Goal: Task Accomplishment & Management: Use online tool/utility

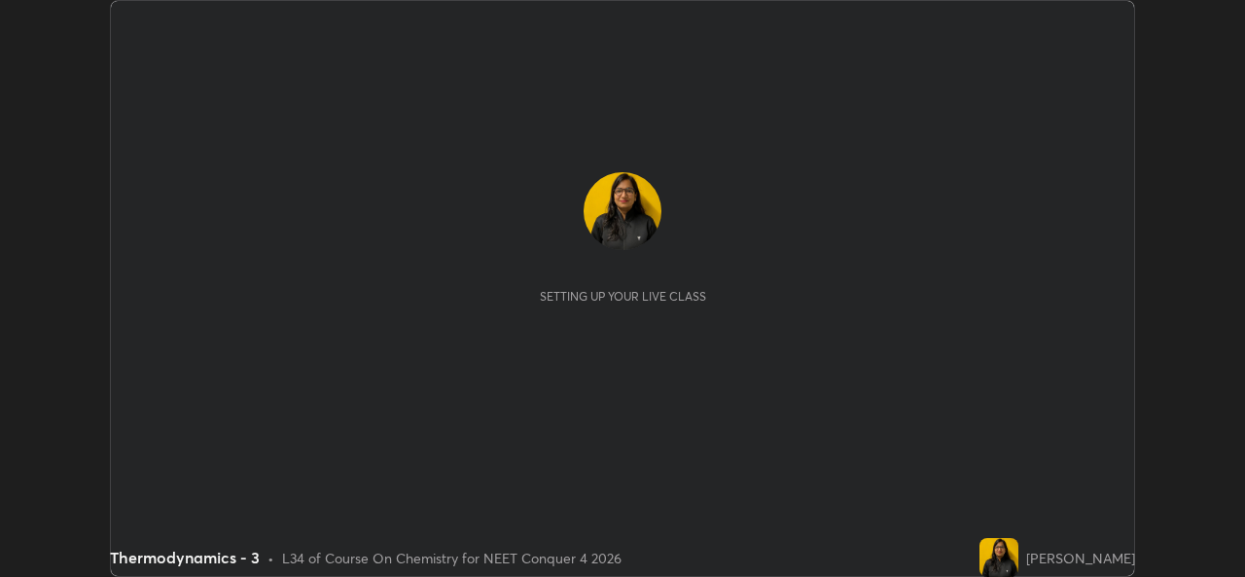
scroll to position [577, 1244]
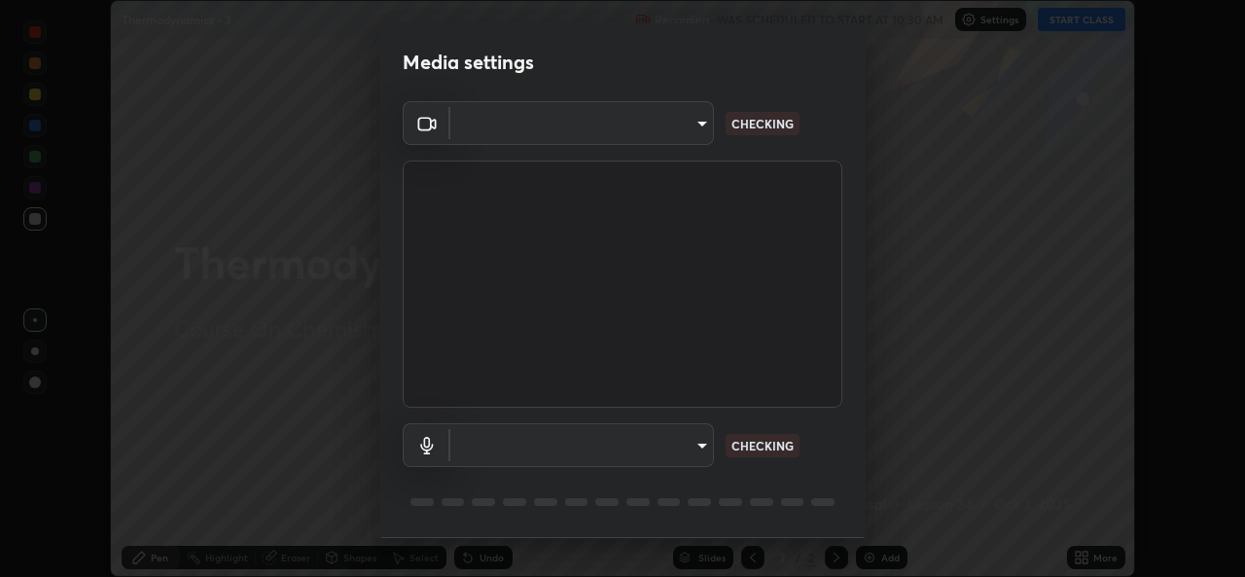
type input "b4951f90531da0d842cdcd629816b7b2be3c5c01230d926a2f210d32d9644bff"
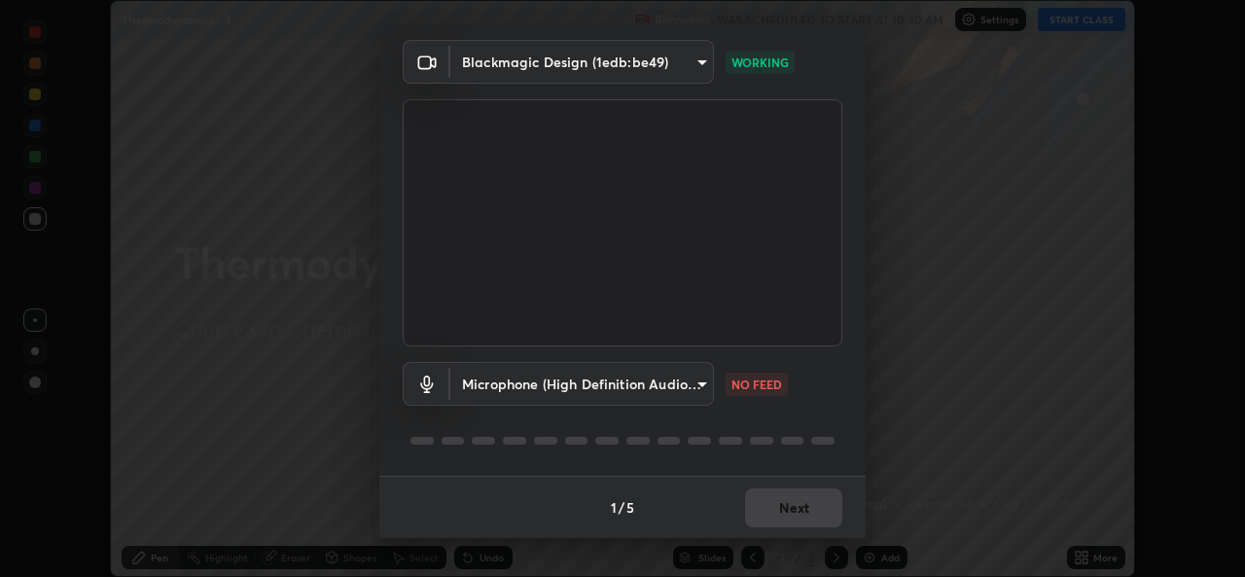
click at [693, 385] on body "Erase all Thermodynamics - 3 Recording WAS SCHEDULED TO START AT 10:30 AM Setti…" at bounding box center [622, 288] width 1245 height 577
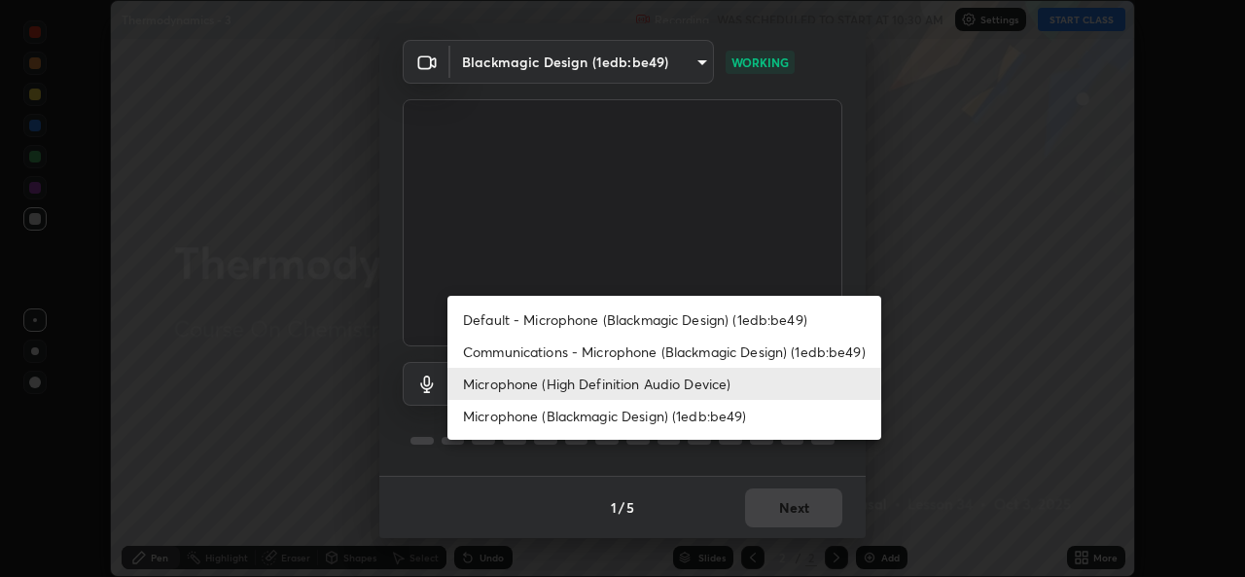
click at [546, 320] on li "Default - Microphone (Blackmagic Design) (1edb:be49)" at bounding box center [665, 320] width 434 height 32
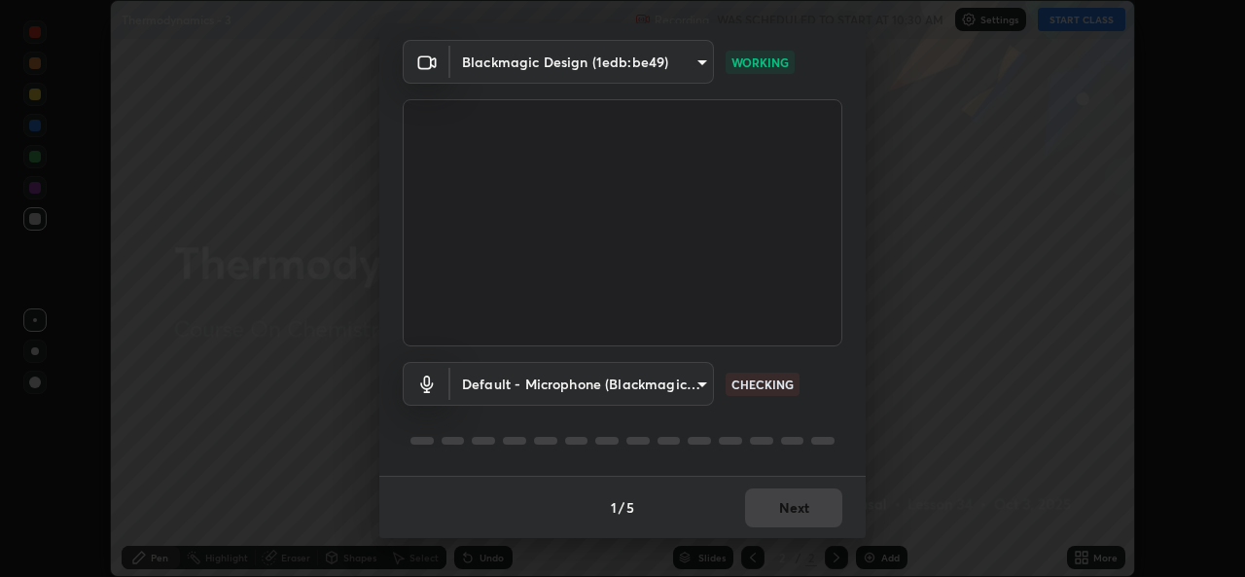
click at [697, 386] on body "Erase all Thermodynamics - 3 Recording WAS SCHEDULED TO START AT 10:30 AM Setti…" at bounding box center [622, 288] width 1245 height 577
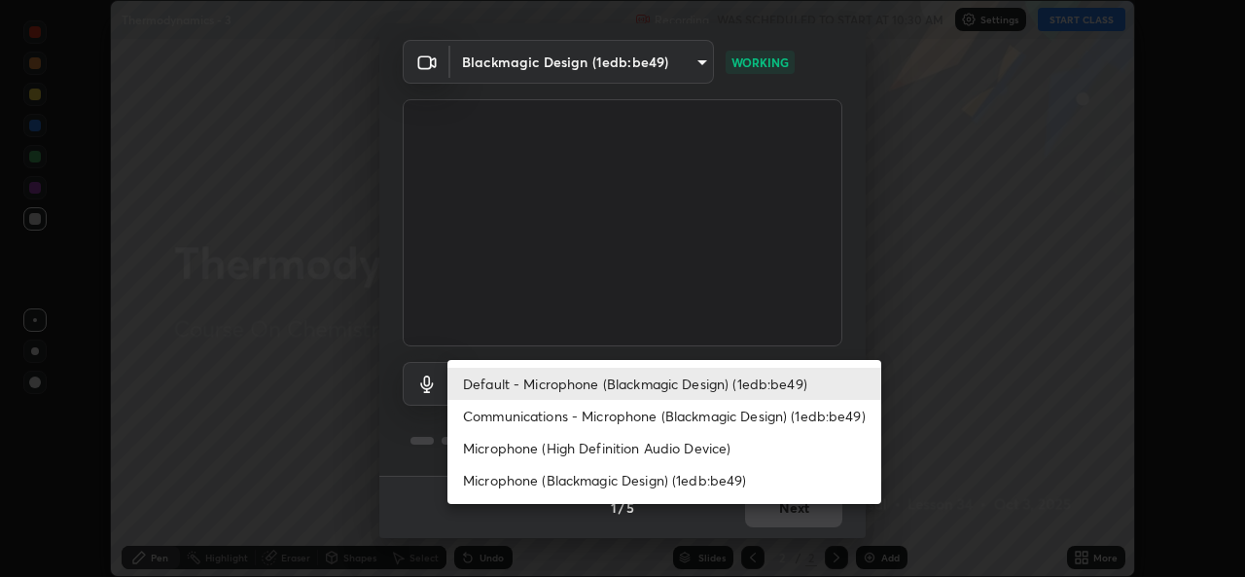
click at [580, 449] on li "Microphone (High Definition Audio Device)" at bounding box center [665, 448] width 434 height 32
type input "99848f2a9d109760ec62b66e2f255c73a791916cfc686045695a6d5e2156f403"
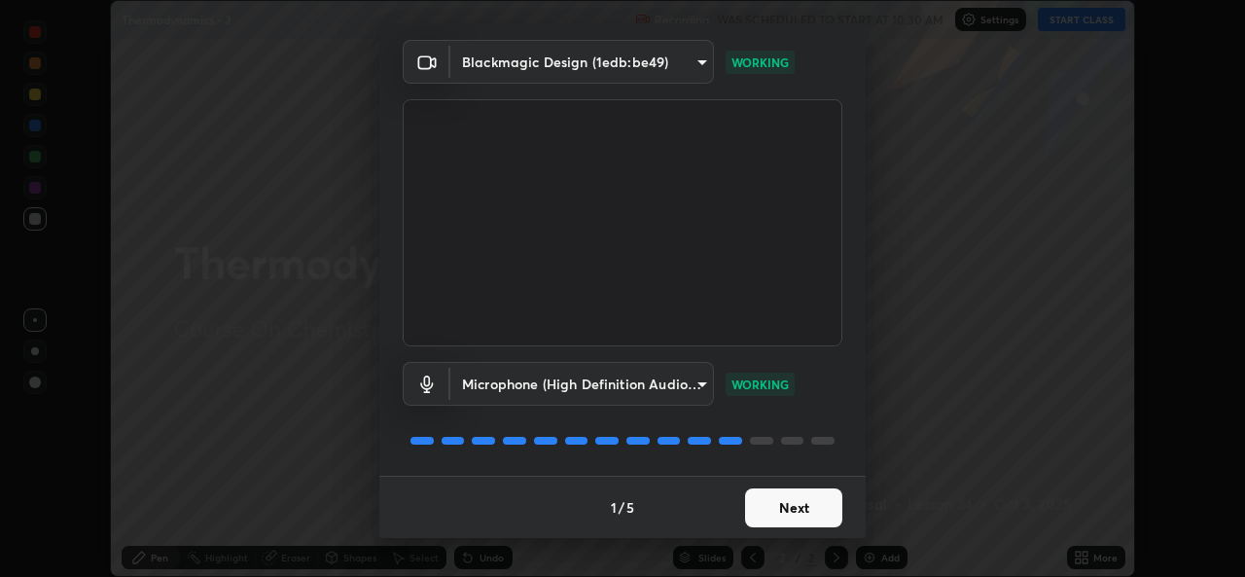
click at [779, 511] on button "Next" at bounding box center [793, 507] width 97 height 39
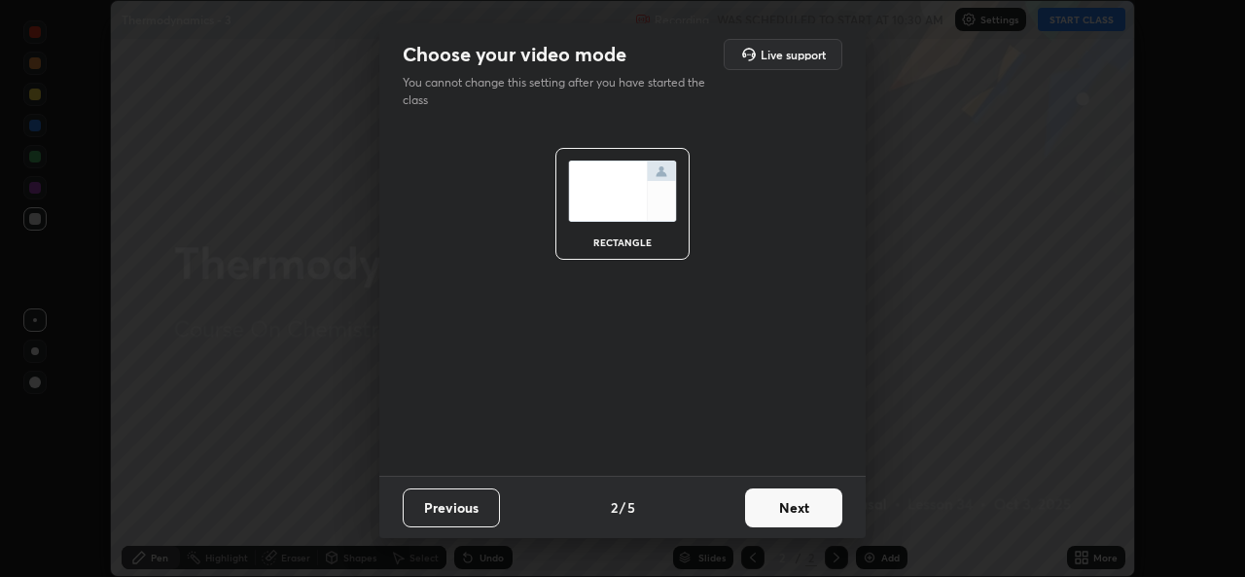
scroll to position [0, 0]
click at [802, 512] on button "Next" at bounding box center [793, 507] width 97 height 39
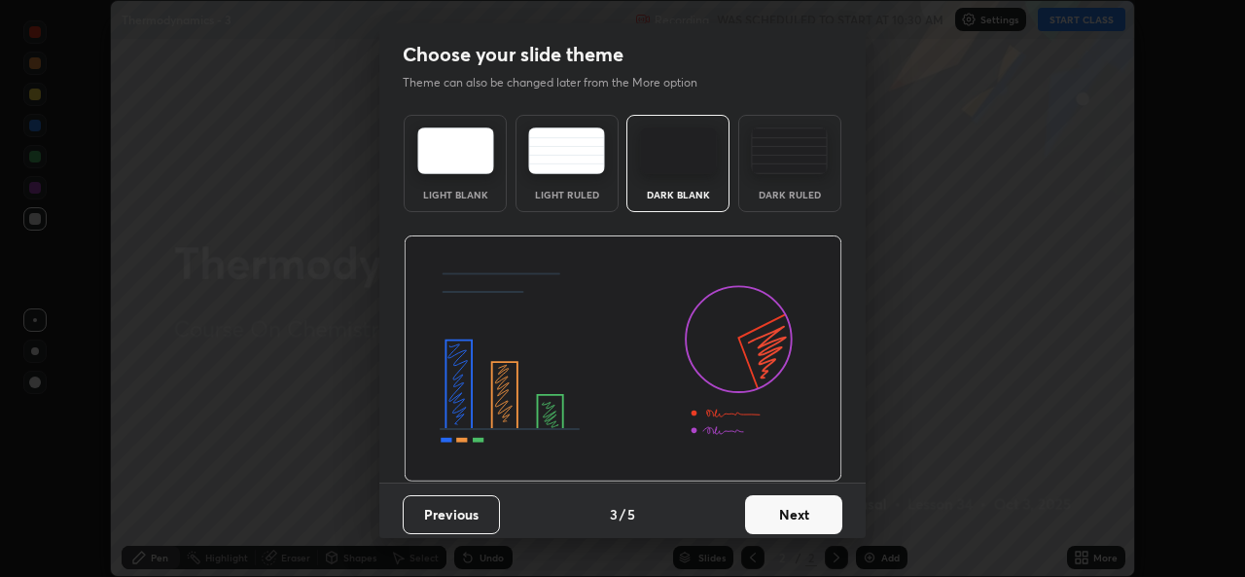
click at [802, 516] on button "Next" at bounding box center [793, 514] width 97 height 39
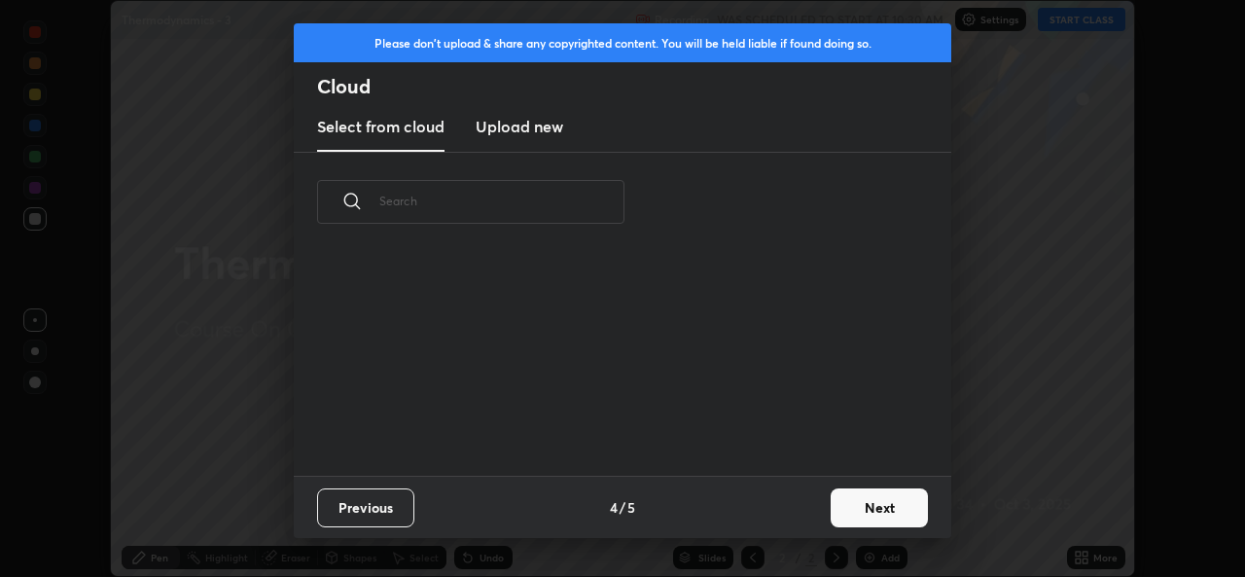
scroll to position [224, 625]
click at [862, 514] on button "Next" at bounding box center [879, 507] width 97 height 39
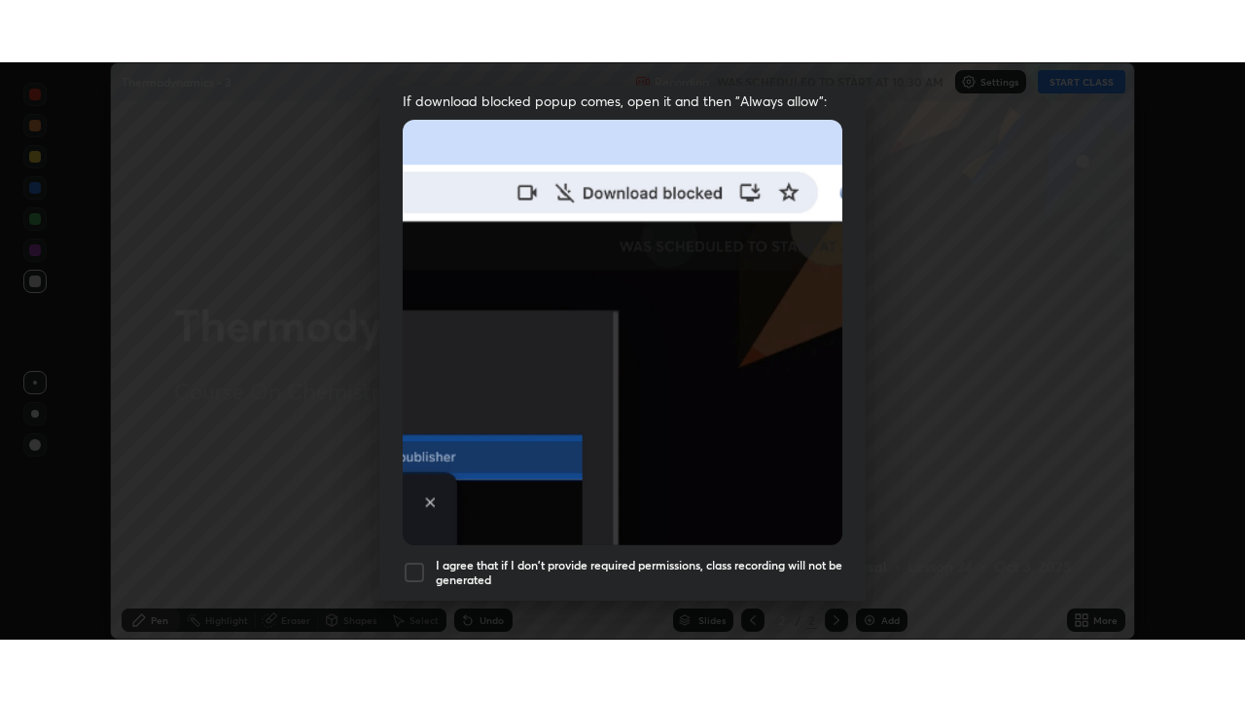
scroll to position [458, 0]
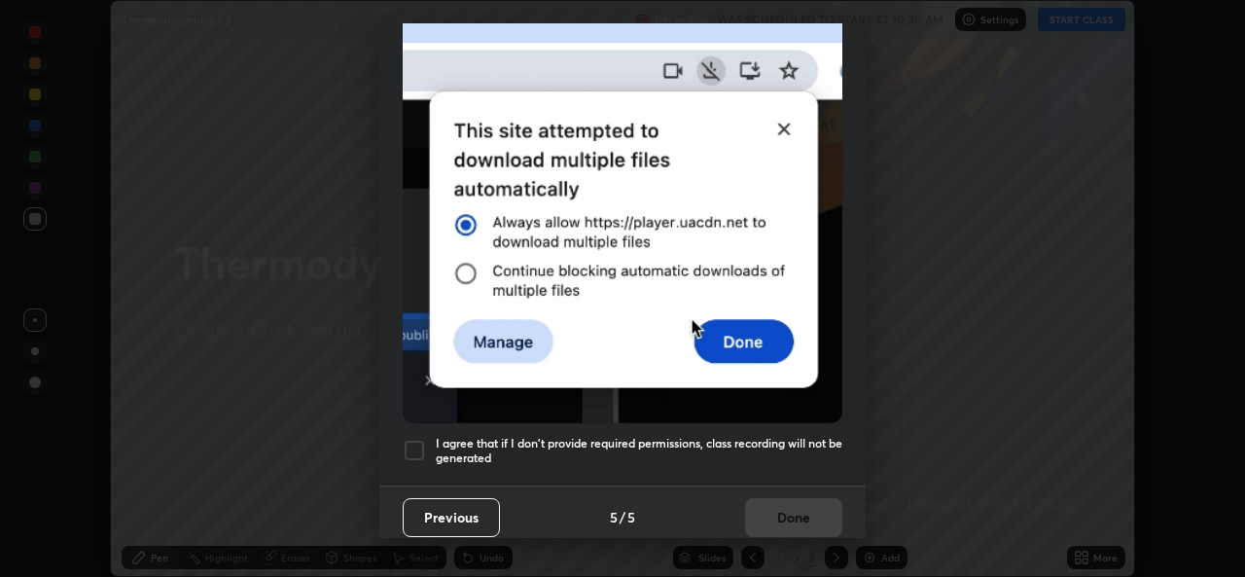
click at [413, 447] on div at bounding box center [414, 450] width 23 height 23
click at [783, 498] on button "Done" at bounding box center [793, 517] width 97 height 39
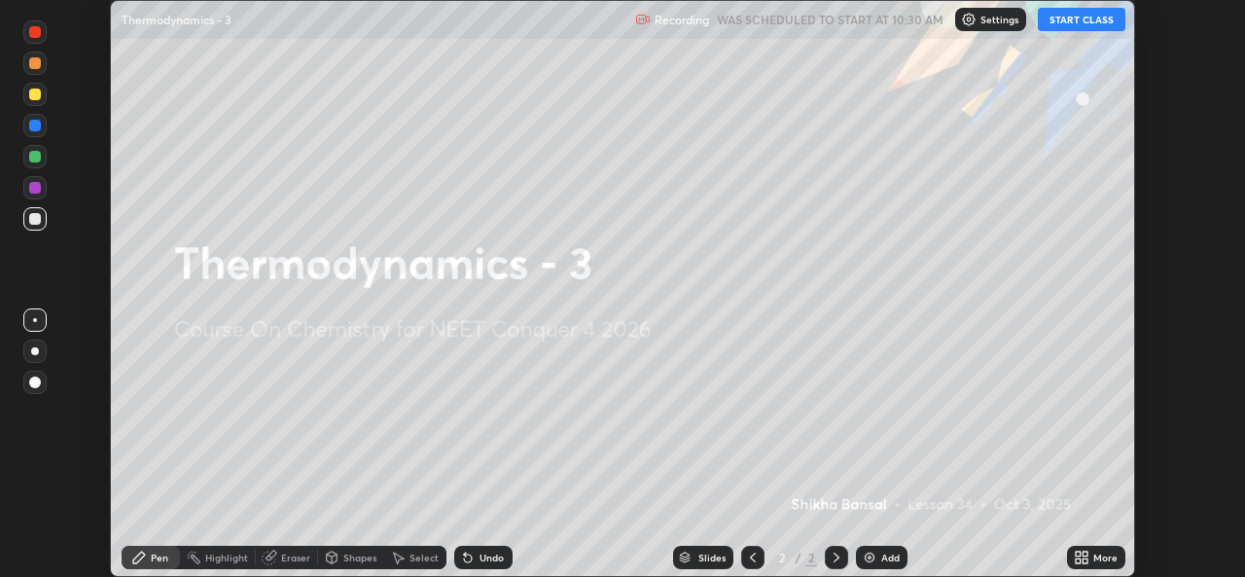
click at [1068, 17] on button "START CLASS" at bounding box center [1082, 19] width 88 height 23
click at [1085, 560] on icon at bounding box center [1085, 561] width 5 height 5
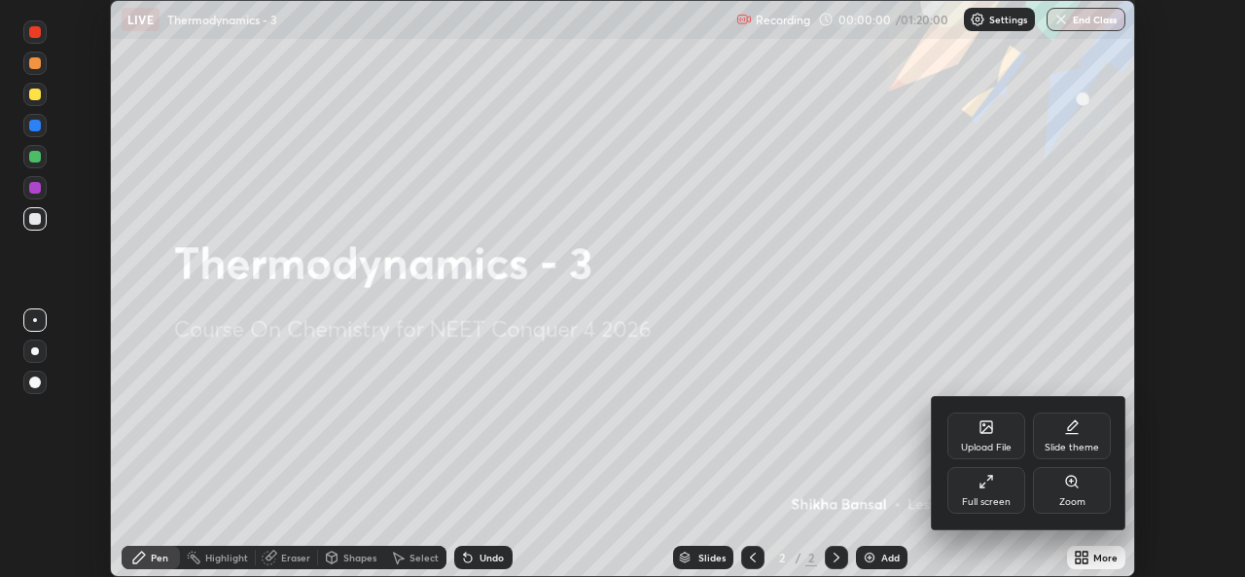
click at [991, 477] on icon at bounding box center [990, 478] width 5 height 5
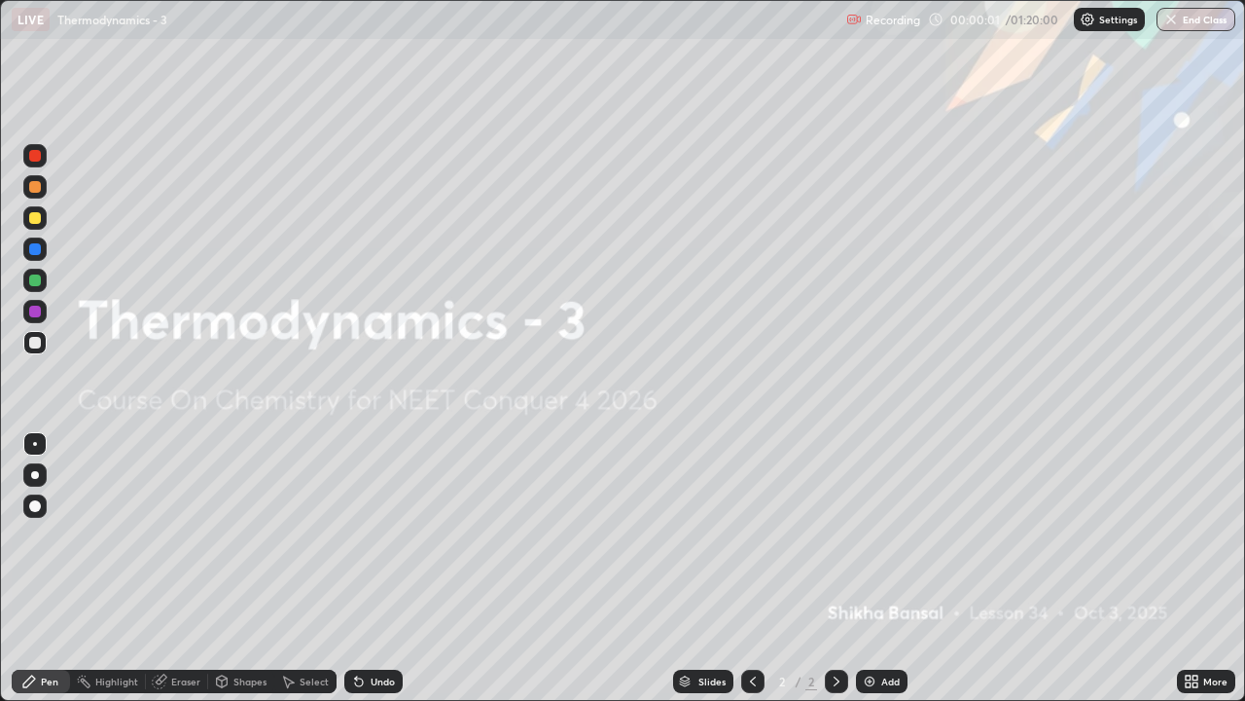
scroll to position [701, 1245]
click at [42, 222] on div at bounding box center [34, 217] width 23 height 23
click at [876, 576] on div "Add" at bounding box center [882, 680] width 52 height 23
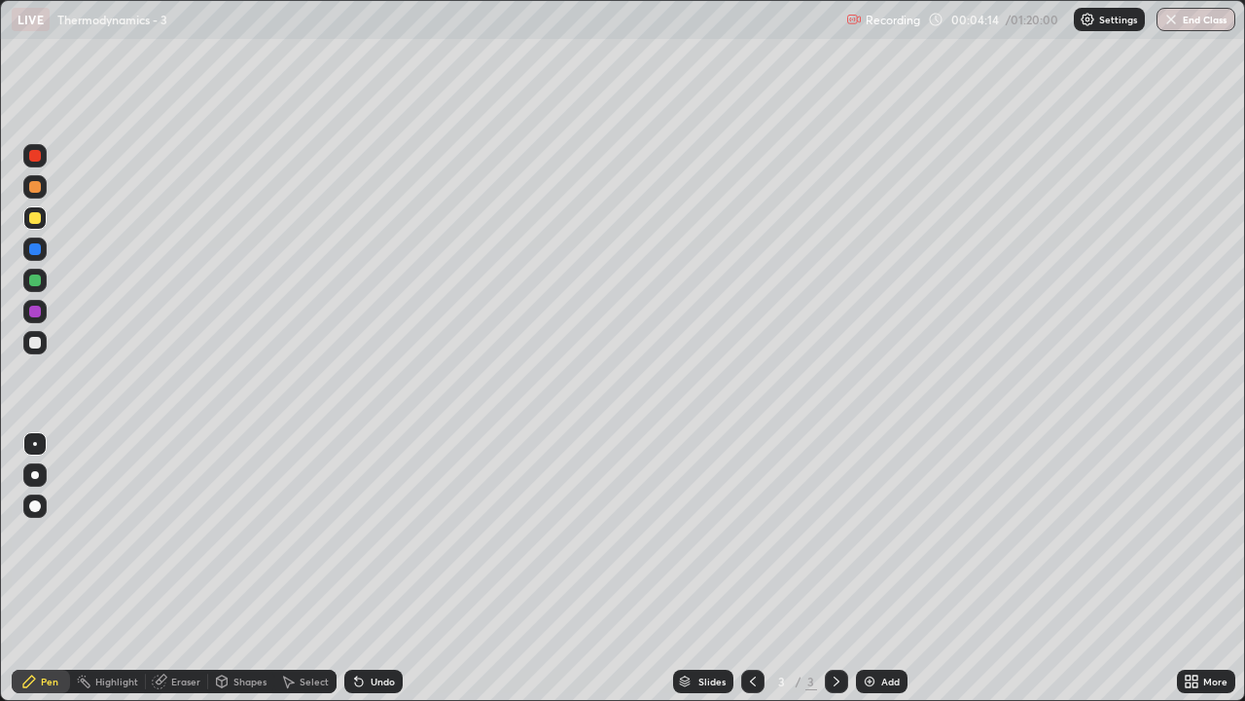
click at [38, 221] on div at bounding box center [35, 218] width 12 height 12
click at [35, 341] on div at bounding box center [35, 343] width 12 height 12
click at [876, 576] on div "Add" at bounding box center [882, 680] width 52 height 23
click at [43, 215] on div at bounding box center [34, 217] width 23 height 23
click at [35, 343] on div at bounding box center [35, 343] width 12 height 12
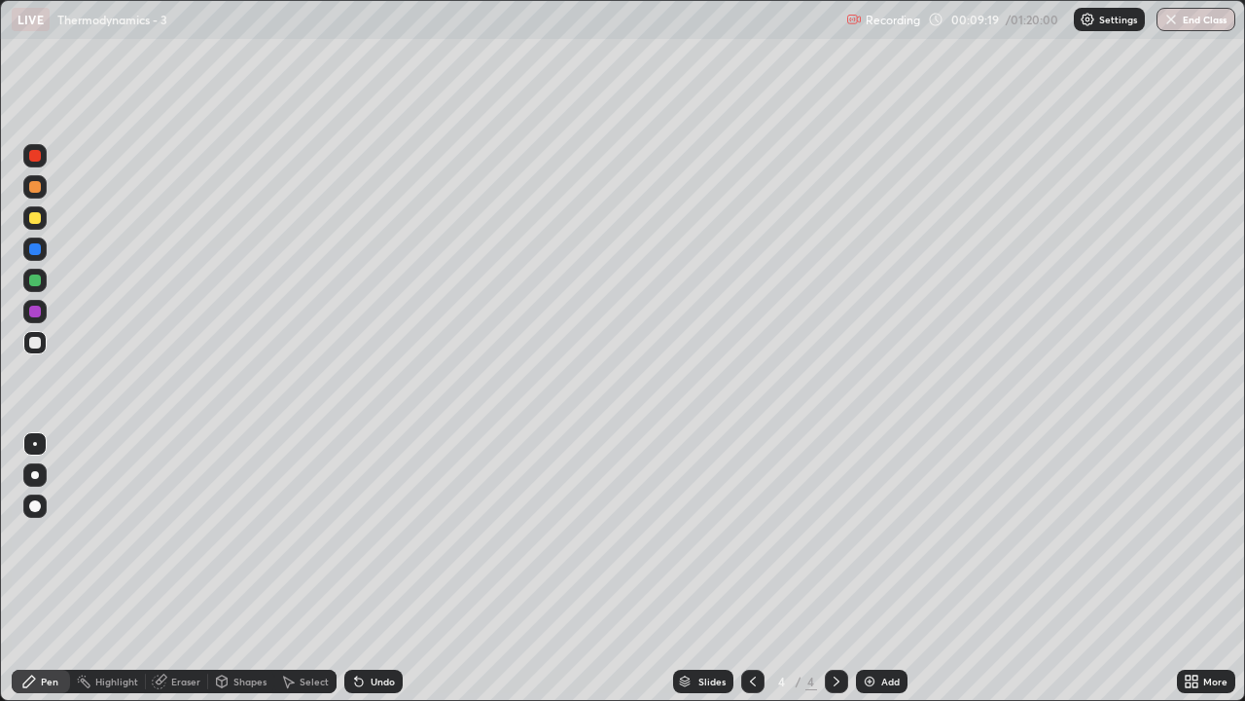
click at [37, 223] on div at bounding box center [35, 218] width 12 height 12
click at [371, 576] on div "Undo" at bounding box center [383, 681] width 24 height 10
click at [373, 576] on div "Undo" at bounding box center [373, 680] width 58 height 23
click at [38, 288] on div at bounding box center [34, 280] width 23 height 23
click at [872, 576] on img at bounding box center [870, 681] width 16 height 16
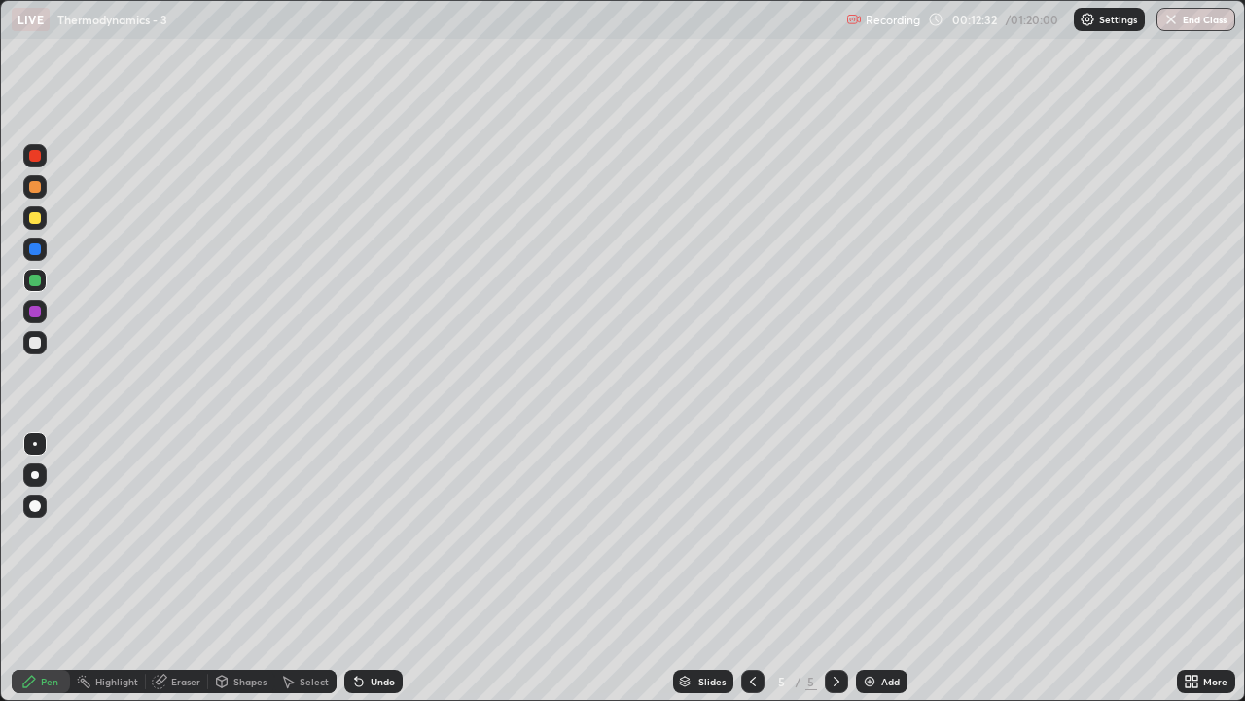
click at [42, 219] on div at bounding box center [34, 217] width 23 height 23
click at [38, 339] on div at bounding box center [35, 343] width 12 height 12
click at [40, 219] on div at bounding box center [35, 218] width 12 height 12
click at [46, 343] on div at bounding box center [34, 342] width 23 height 23
click at [43, 217] on div at bounding box center [34, 217] width 23 height 23
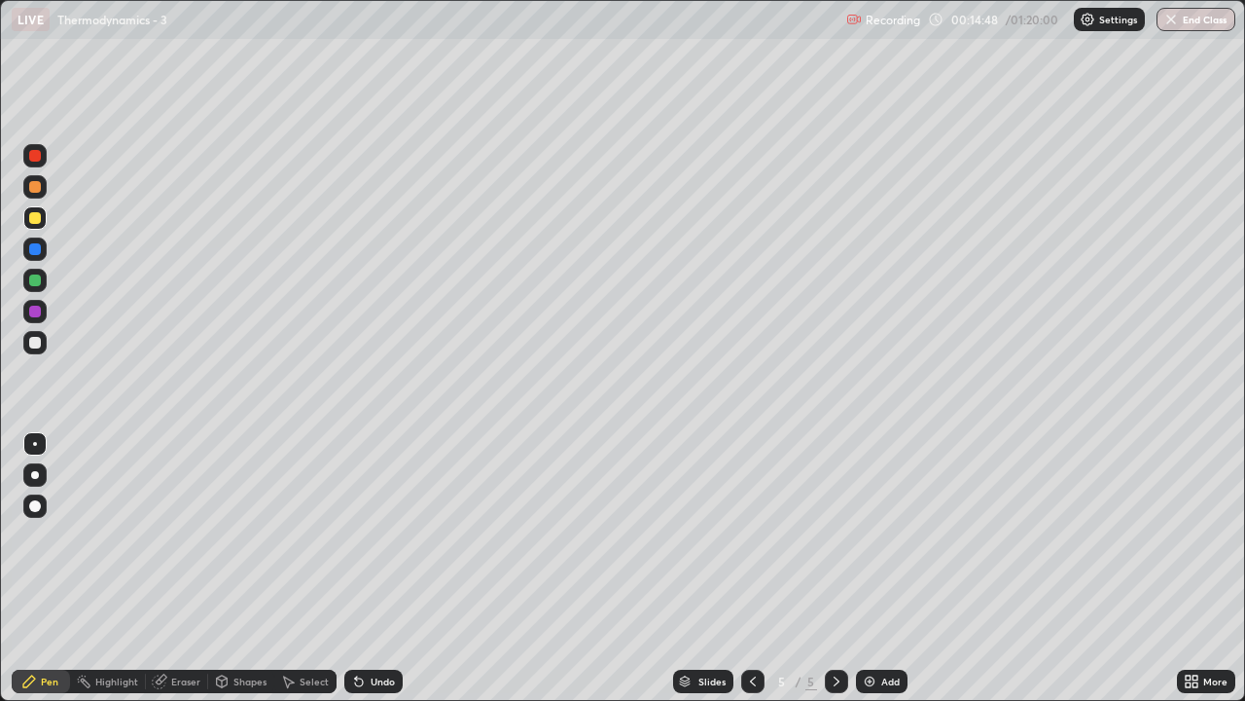
click at [34, 347] on div at bounding box center [35, 343] width 12 height 12
click at [380, 576] on div "Undo" at bounding box center [373, 680] width 58 height 23
click at [371, 576] on div "Undo" at bounding box center [383, 681] width 24 height 10
click at [879, 576] on div "Add" at bounding box center [882, 680] width 52 height 23
click at [35, 219] on div at bounding box center [35, 218] width 12 height 12
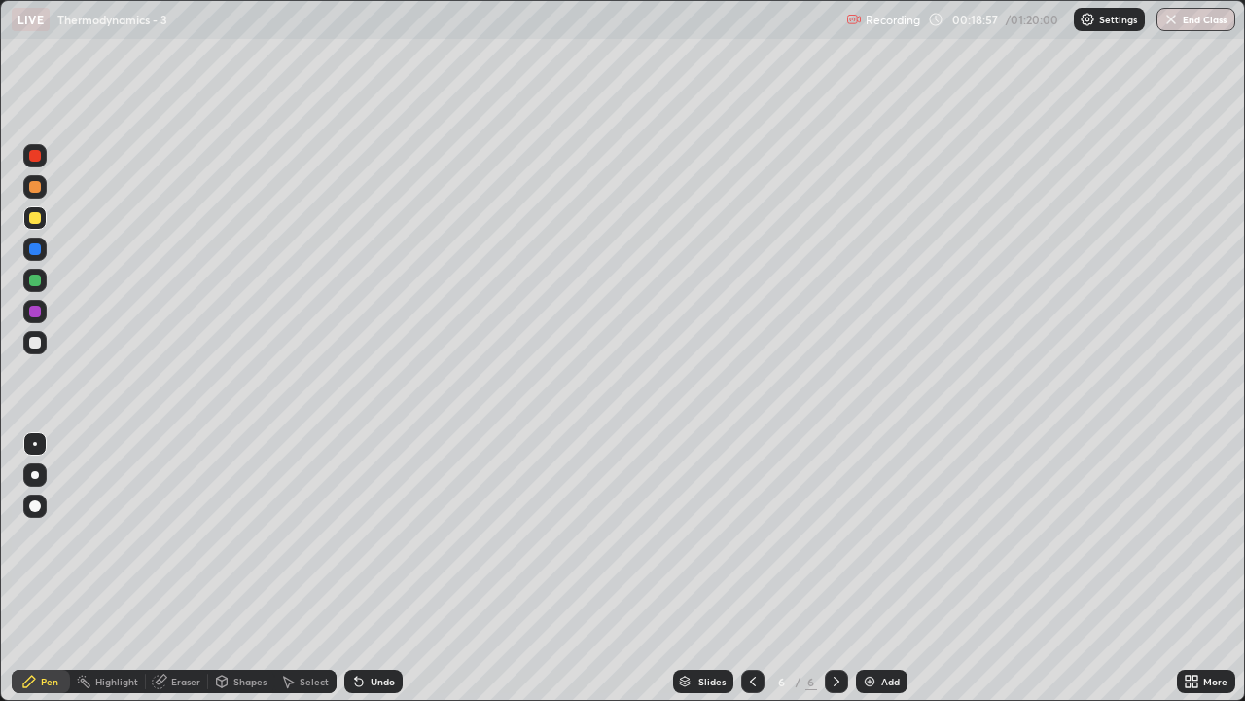
click at [29, 339] on div at bounding box center [35, 343] width 12 height 12
click at [39, 222] on div at bounding box center [35, 218] width 12 height 12
click at [44, 344] on div at bounding box center [34, 342] width 23 height 23
click at [36, 218] on div at bounding box center [35, 218] width 12 height 12
click at [37, 345] on div at bounding box center [35, 343] width 12 height 12
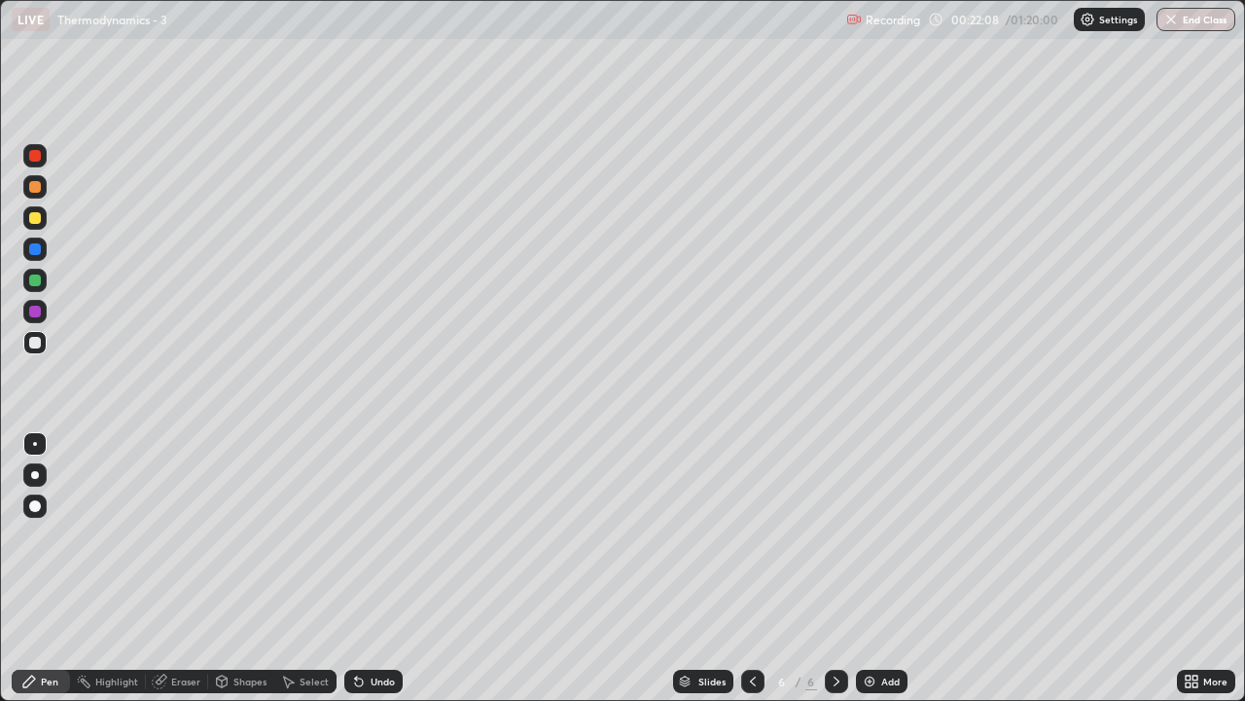
click at [874, 576] on img at bounding box center [870, 681] width 16 height 16
click at [38, 285] on div at bounding box center [35, 280] width 12 height 12
click at [35, 351] on div at bounding box center [34, 342] width 23 height 23
click at [38, 223] on div at bounding box center [35, 218] width 12 height 12
click at [751, 576] on icon at bounding box center [753, 681] width 16 height 16
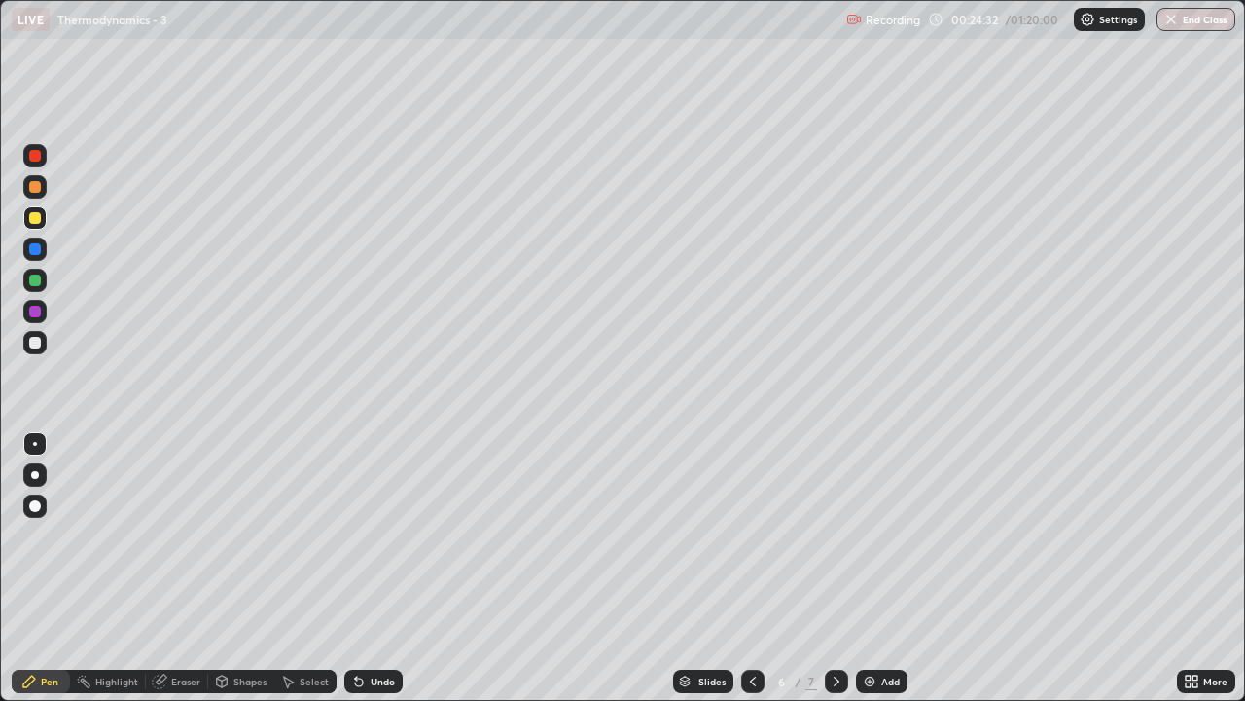
click at [836, 576] on icon at bounding box center [837, 681] width 16 height 16
click at [37, 343] on div at bounding box center [35, 343] width 12 height 12
click at [37, 220] on div at bounding box center [35, 218] width 12 height 12
click at [871, 576] on img at bounding box center [870, 681] width 16 height 16
click at [45, 343] on div at bounding box center [34, 342] width 23 height 23
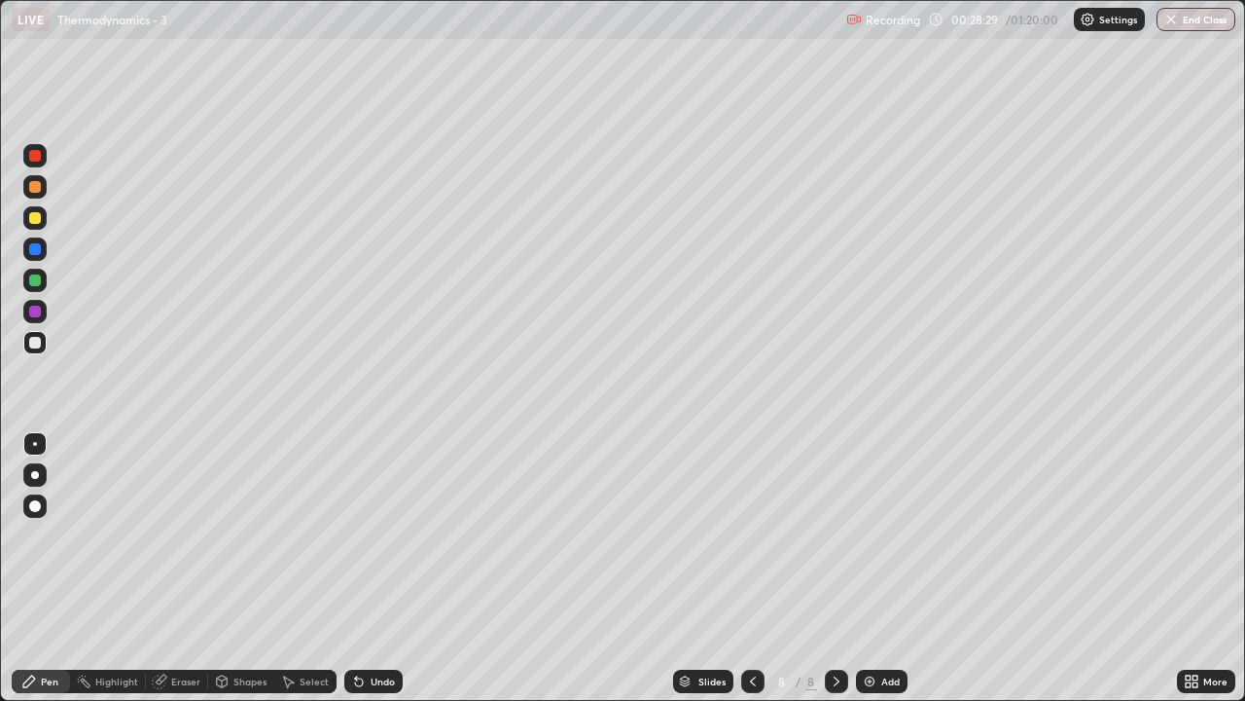
click at [36, 223] on div at bounding box center [35, 218] width 12 height 12
click at [36, 343] on div at bounding box center [35, 343] width 12 height 12
click at [878, 576] on div "Add" at bounding box center [882, 680] width 52 height 23
click at [42, 221] on div at bounding box center [34, 217] width 23 height 23
click at [30, 343] on div at bounding box center [35, 343] width 12 height 12
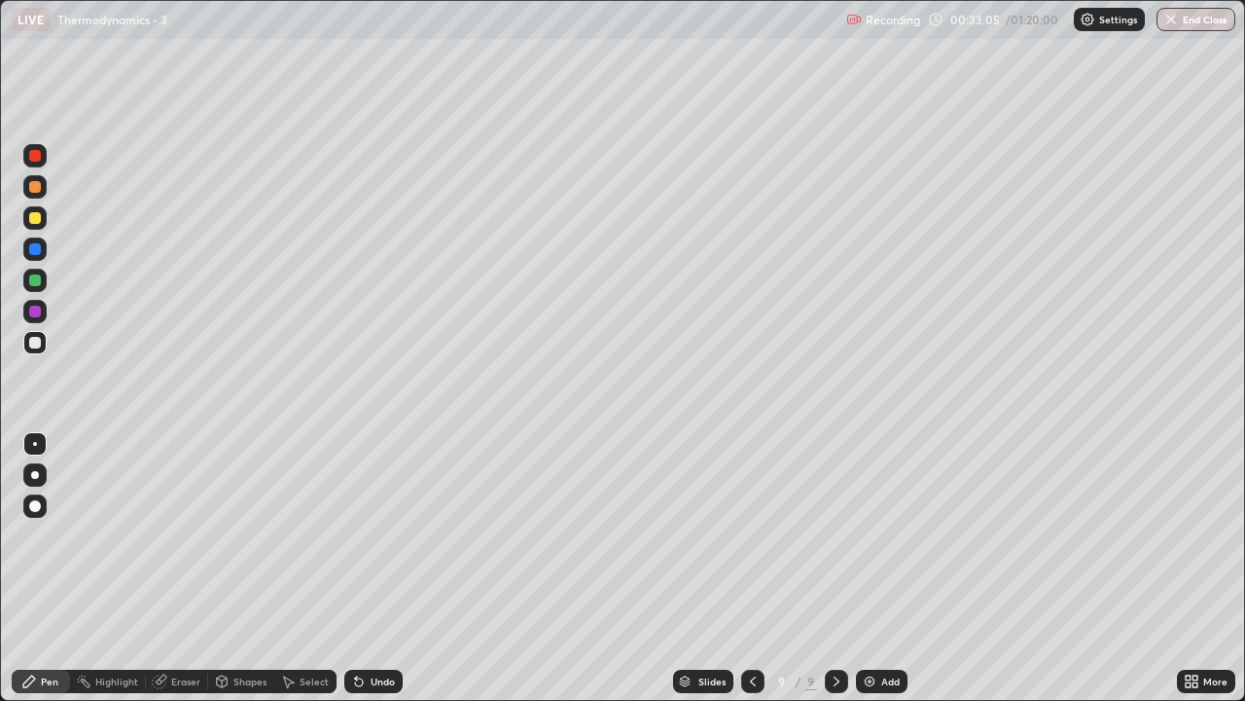
click at [36, 218] on div at bounding box center [35, 218] width 12 height 12
click at [39, 344] on div at bounding box center [35, 343] width 12 height 12
click at [750, 576] on icon at bounding box center [753, 681] width 16 height 16
click at [753, 576] on icon at bounding box center [753, 681] width 6 height 10
click at [834, 576] on icon at bounding box center [837, 681] width 6 height 10
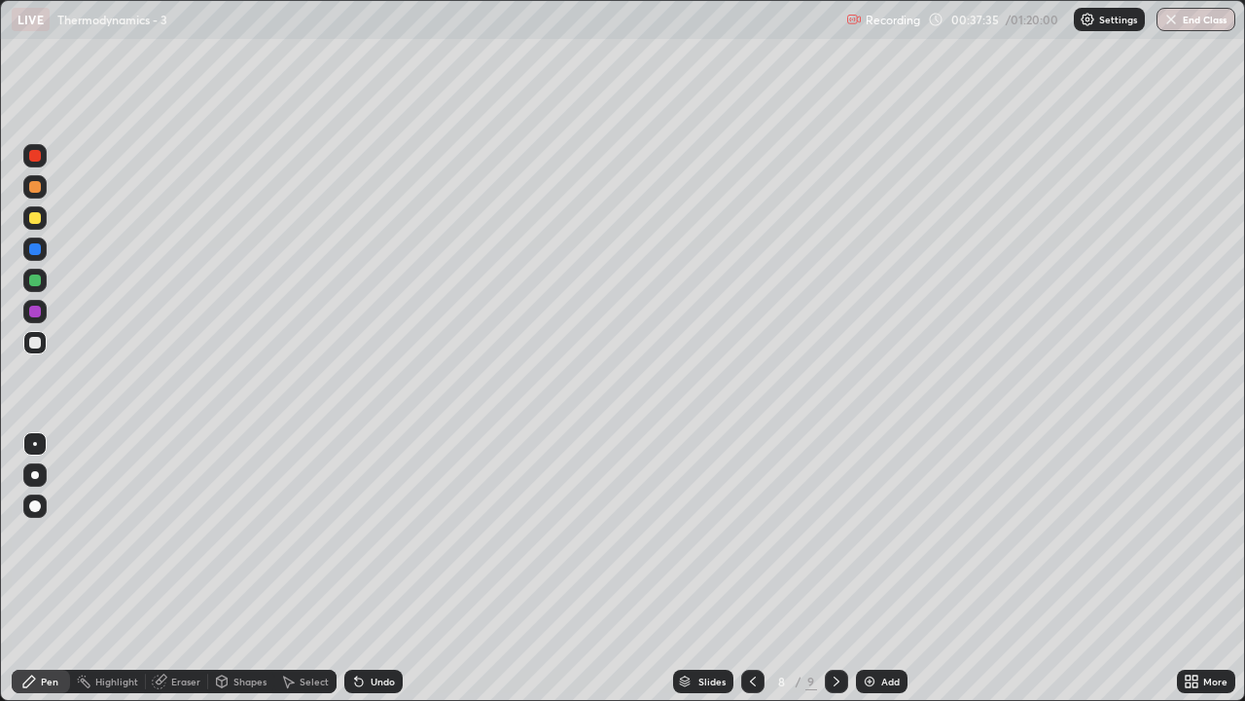
click at [835, 576] on icon at bounding box center [837, 681] width 16 height 16
click at [875, 576] on img at bounding box center [870, 681] width 16 height 16
click at [32, 218] on div at bounding box center [35, 218] width 12 height 12
click at [35, 340] on div at bounding box center [35, 343] width 12 height 12
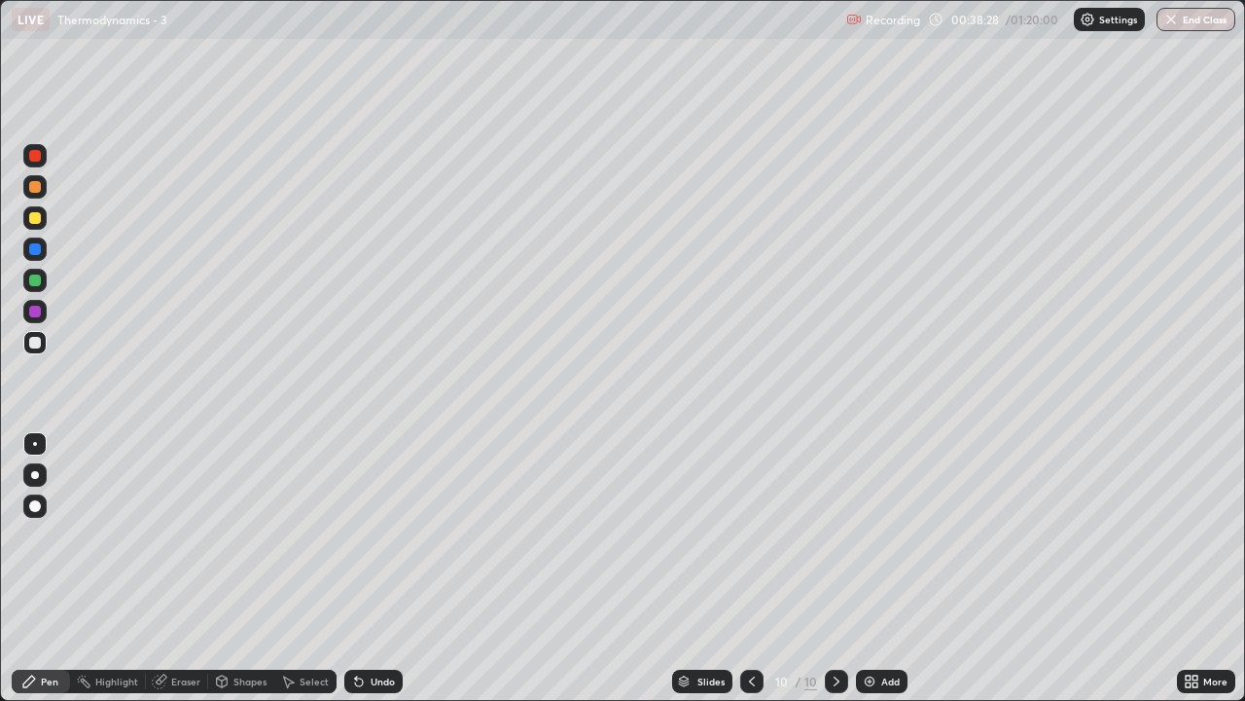
click at [37, 215] on div at bounding box center [35, 218] width 12 height 12
click at [36, 343] on div at bounding box center [35, 343] width 12 height 12
click at [35, 217] on div at bounding box center [35, 218] width 12 height 12
click at [866, 576] on img at bounding box center [870, 681] width 16 height 16
click at [36, 218] on div at bounding box center [35, 218] width 12 height 12
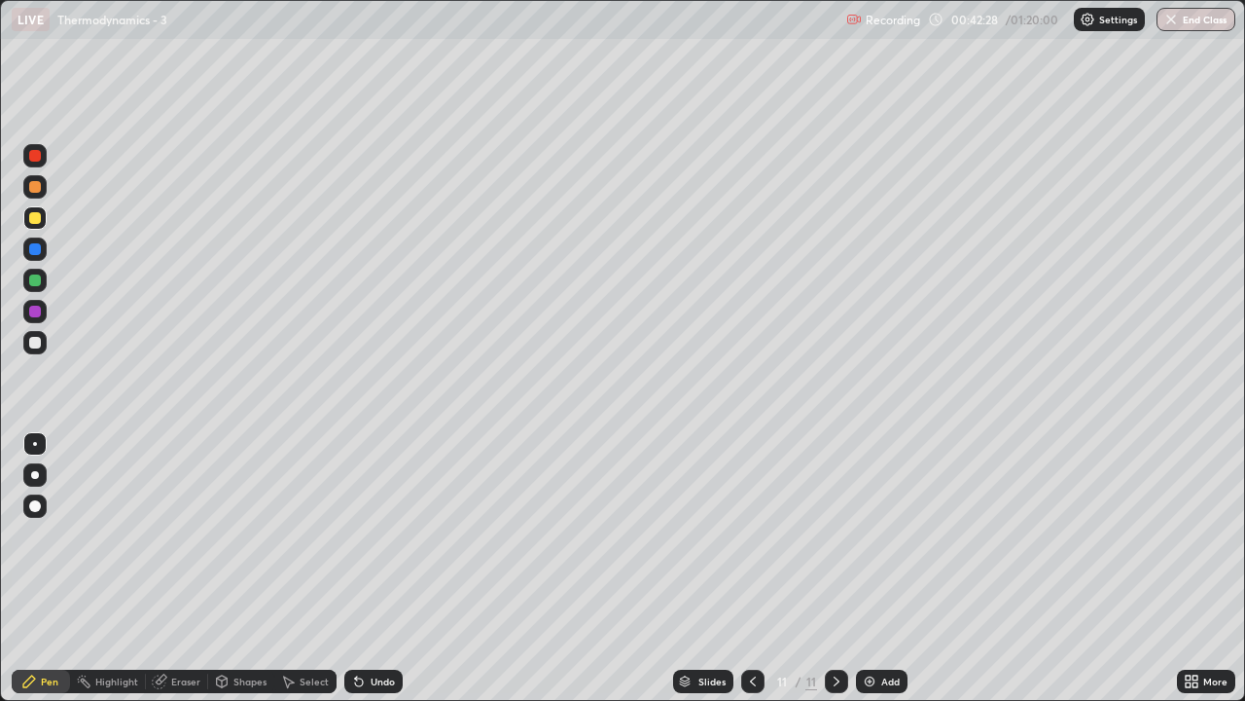
click at [37, 282] on div at bounding box center [35, 280] width 12 height 12
click at [34, 216] on div at bounding box center [35, 218] width 12 height 12
click at [387, 576] on div "Undo" at bounding box center [383, 681] width 24 height 10
click at [36, 192] on div at bounding box center [35, 187] width 12 height 12
click at [879, 576] on div "Add" at bounding box center [882, 680] width 52 height 23
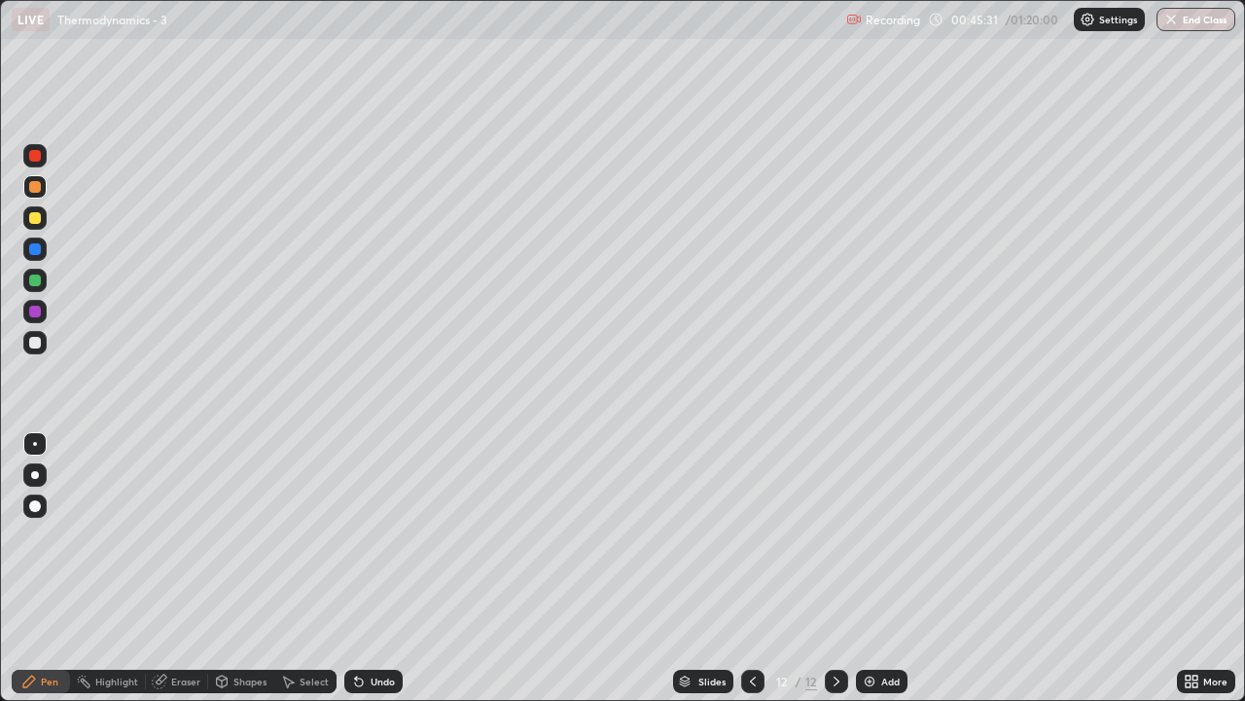
click at [36, 216] on div at bounding box center [35, 218] width 12 height 12
click at [40, 291] on div at bounding box center [34, 280] width 23 height 23
click at [39, 343] on div at bounding box center [35, 343] width 12 height 12
click at [367, 576] on div "Undo" at bounding box center [373, 680] width 58 height 23
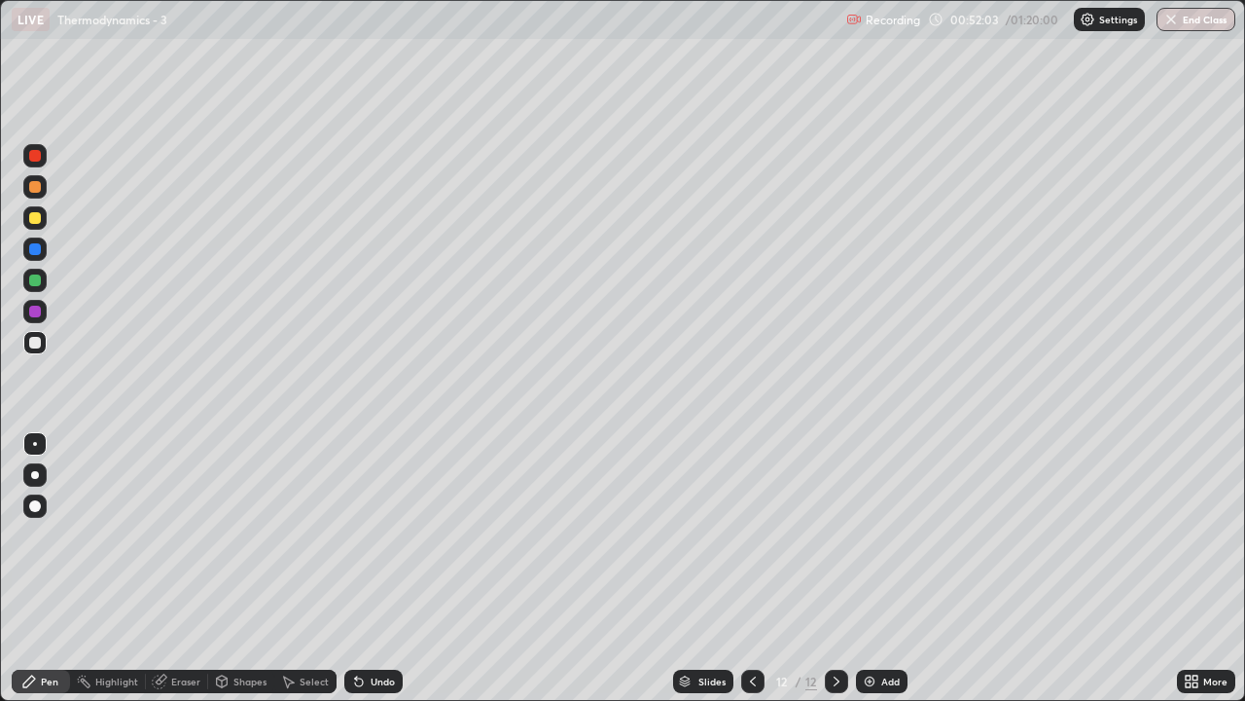
click at [886, 576] on div "Add" at bounding box center [891, 681] width 18 height 10
click at [46, 218] on div at bounding box center [34, 217] width 23 height 23
click at [38, 339] on div at bounding box center [35, 343] width 12 height 12
click at [372, 576] on div "Undo" at bounding box center [383, 681] width 24 height 10
click at [36, 275] on div at bounding box center [35, 280] width 12 height 12
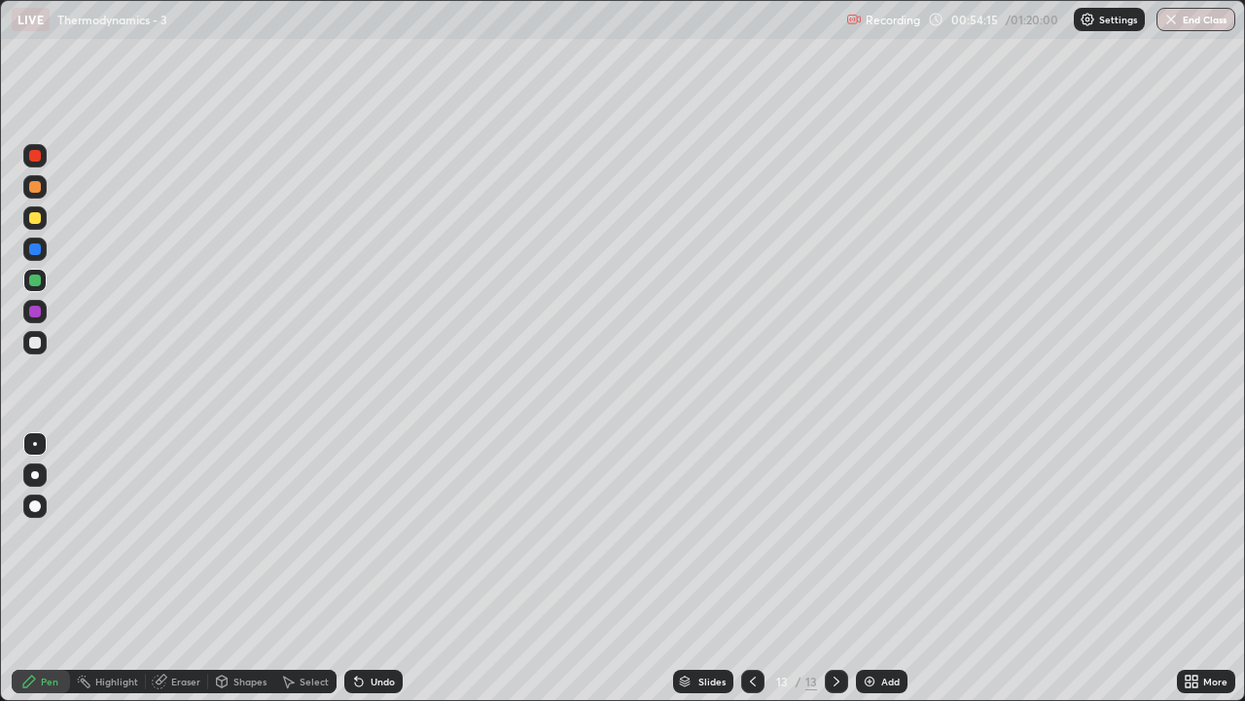
click at [750, 576] on icon at bounding box center [753, 681] width 16 height 16
click at [835, 576] on icon at bounding box center [837, 681] width 16 height 16
click at [42, 342] on div at bounding box center [34, 342] width 23 height 23
click at [869, 576] on img at bounding box center [870, 681] width 16 height 16
click at [40, 221] on div at bounding box center [35, 218] width 12 height 12
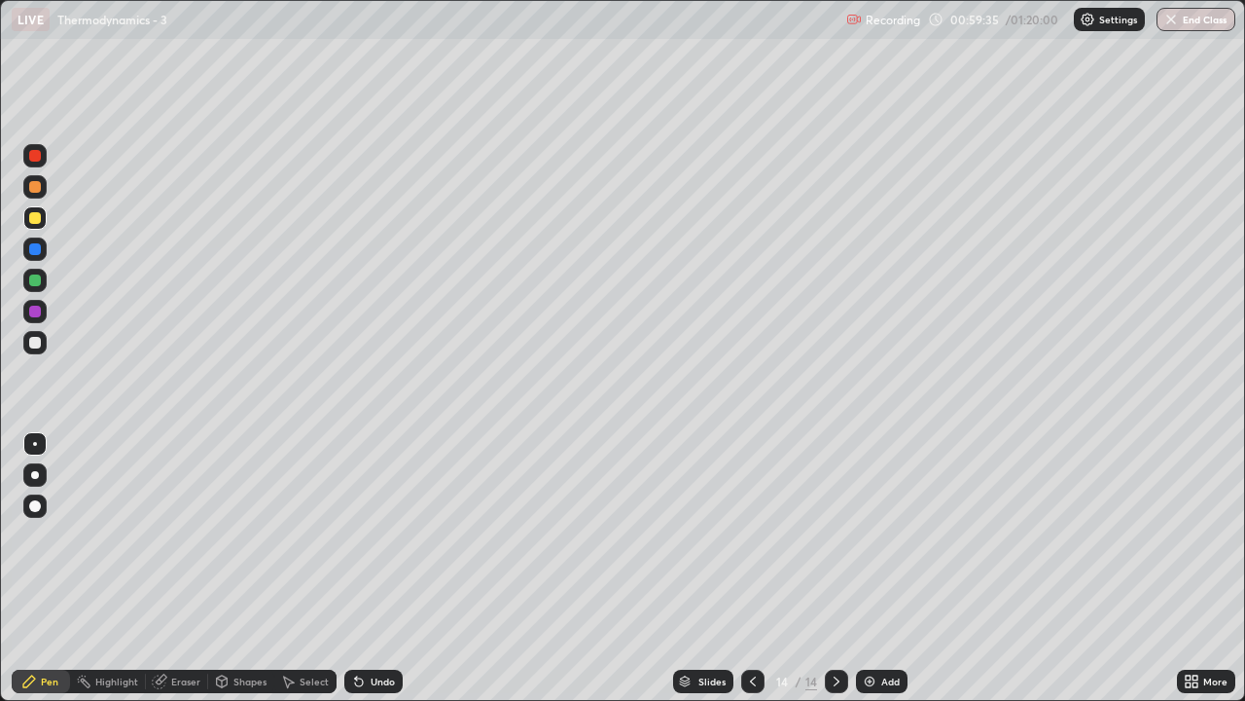
click at [35, 345] on div at bounding box center [35, 343] width 12 height 12
click at [394, 576] on div "Undo" at bounding box center [373, 680] width 58 height 23
click at [877, 576] on div "Add" at bounding box center [882, 680] width 52 height 23
click at [44, 217] on div at bounding box center [34, 217] width 23 height 23
click at [31, 337] on div at bounding box center [35, 343] width 12 height 12
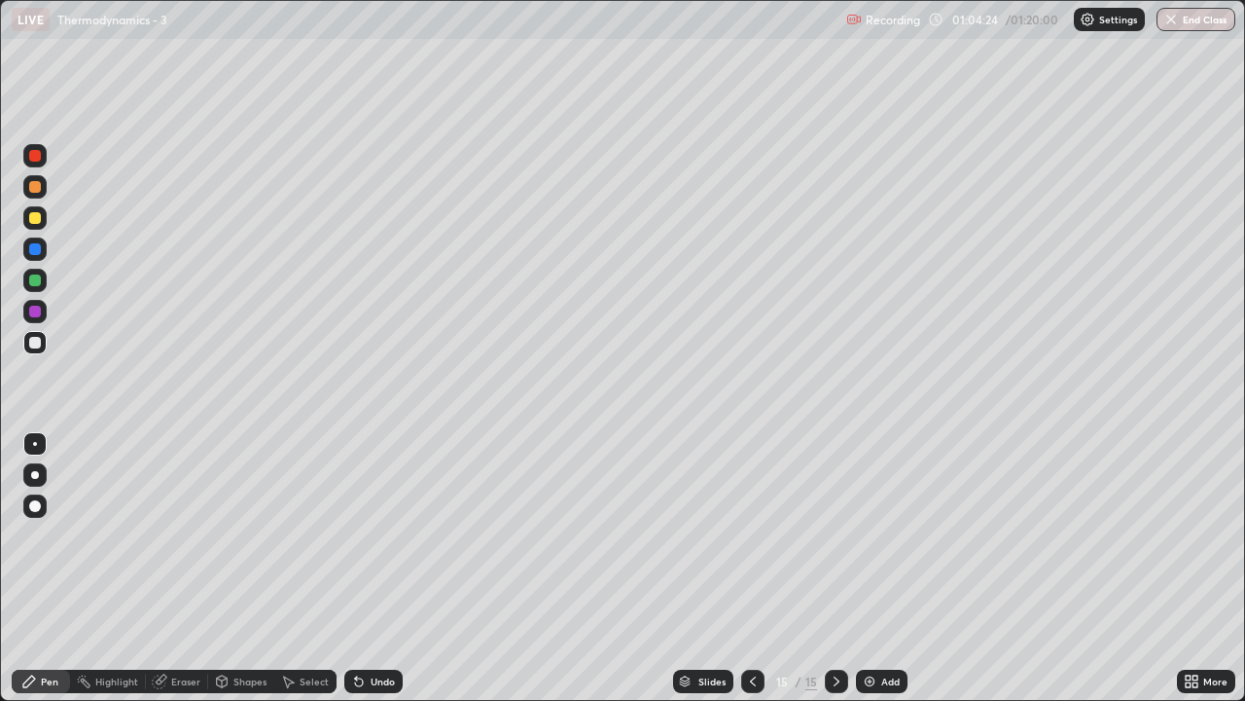
click at [174, 576] on div "Eraser" at bounding box center [177, 680] width 62 height 23
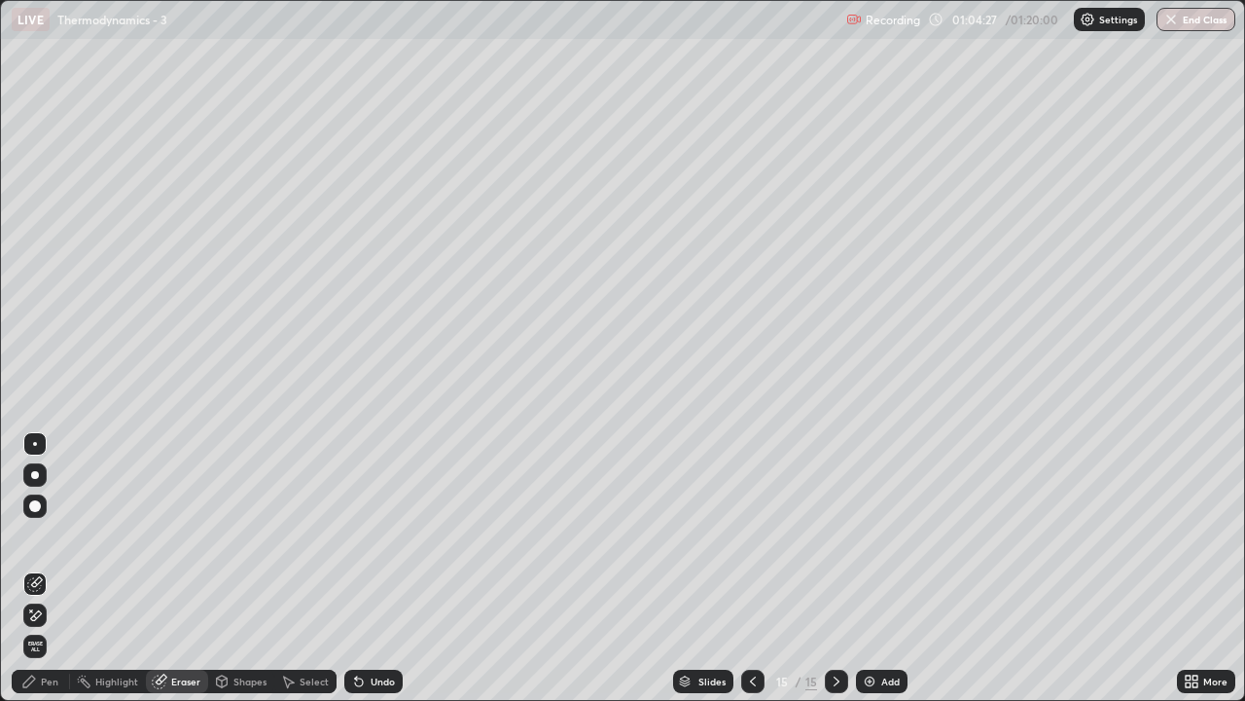
click at [40, 576] on div "Pen" at bounding box center [41, 680] width 58 height 23
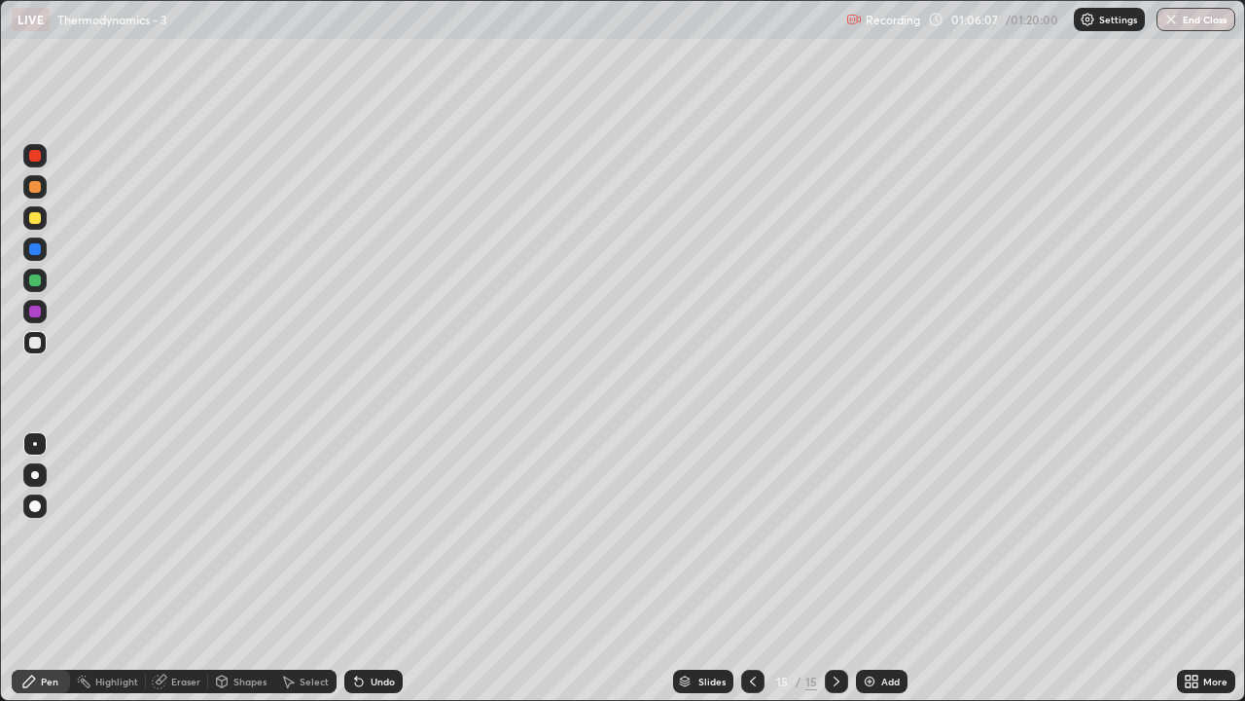
click at [749, 576] on icon at bounding box center [753, 681] width 16 height 16
click at [835, 576] on icon at bounding box center [837, 681] width 16 height 16
click at [892, 576] on div "Add" at bounding box center [891, 681] width 18 height 10
click at [37, 213] on div at bounding box center [35, 218] width 12 height 12
click at [43, 341] on div at bounding box center [34, 342] width 23 height 23
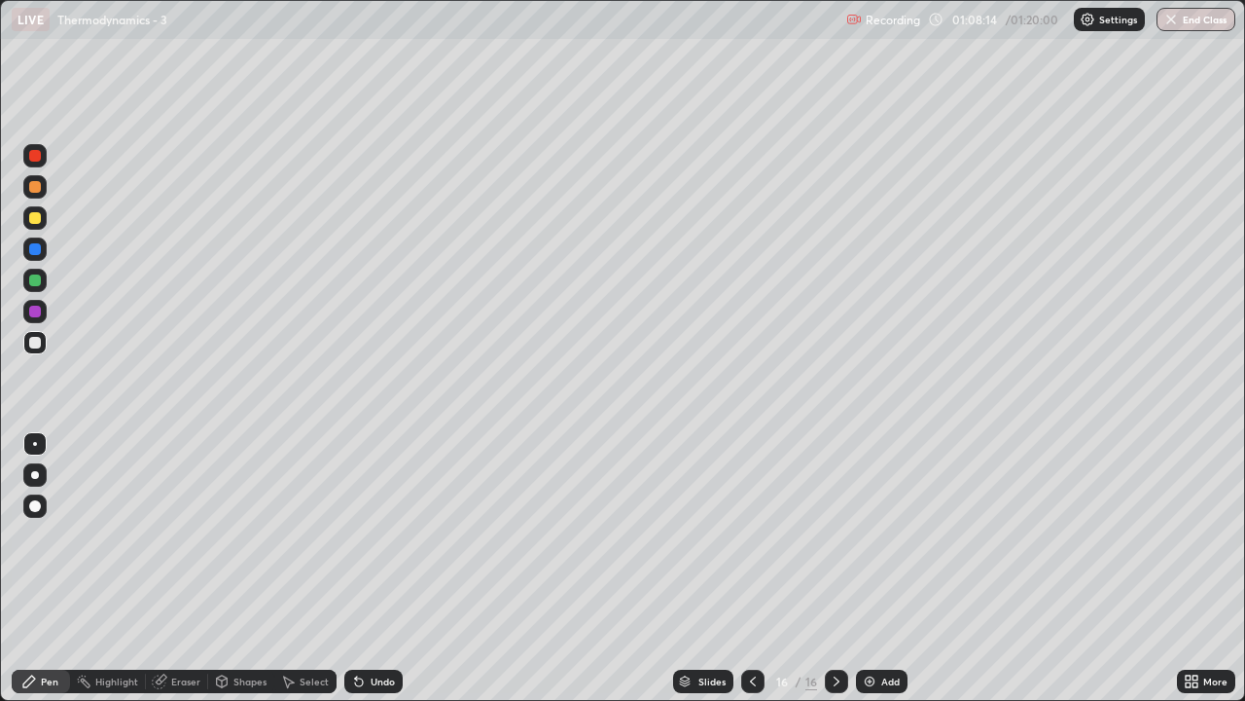
click at [37, 289] on div at bounding box center [34, 280] width 23 height 23
click at [36, 218] on div at bounding box center [35, 218] width 12 height 12
click at [40, 279] on div at bounding box center [35, 280] width 12 height 12
click at [874, 576] on img at bounding box center [870, 681] width 16 height 16
click at [36, 218] on div at bounding box center [35, 218] width 12 height 12
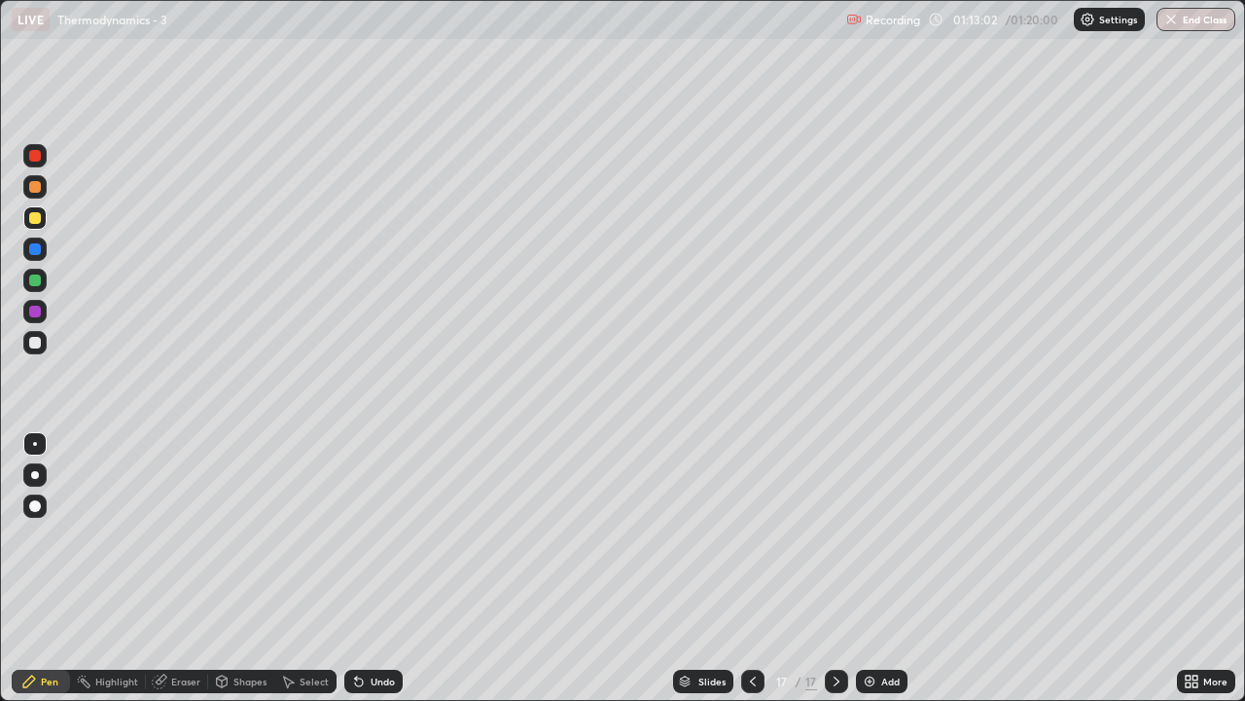
click at [37, 352] on div at bounding box center [34, 342] width 23 height 23
click at [46, 345] on div at bounding box center [34, 342] width 23 height 23
click at [38, 277] on div at bounding box center [35, 280] width 12 height 12
click at [1192, 18] on button "End Class" at bounding box center [1197, 19] width 77 height 23
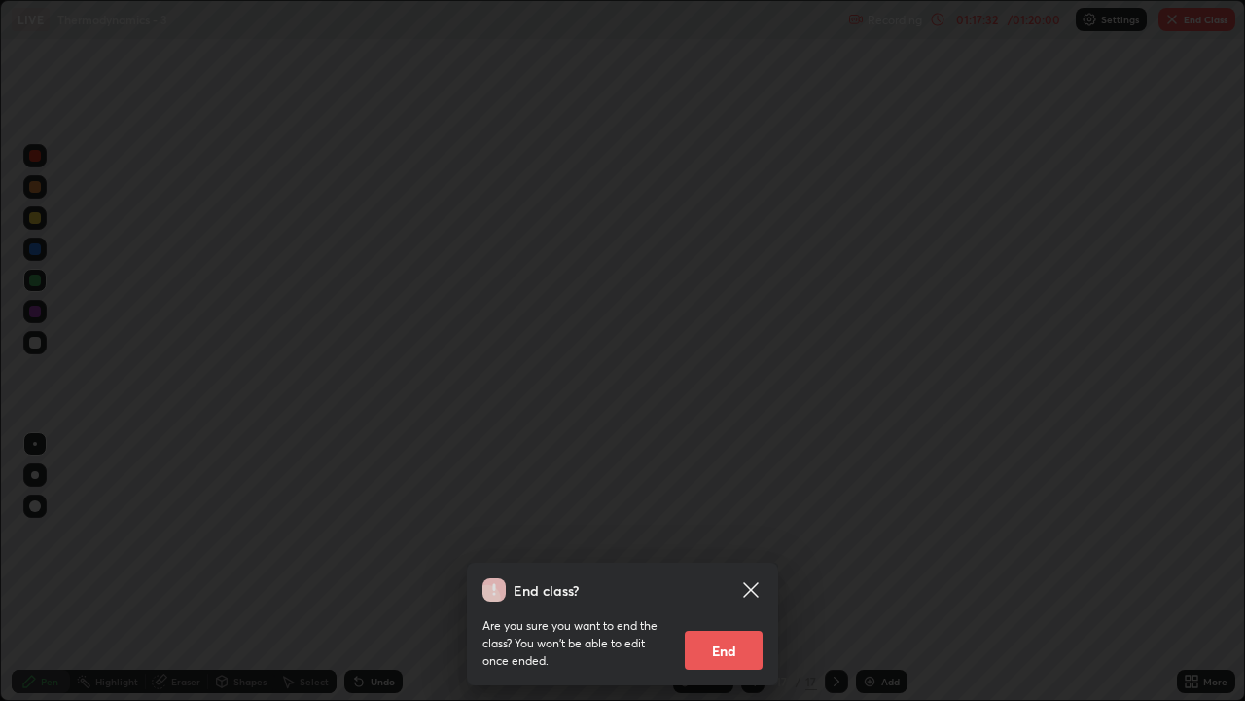
click at [714, 576] on button "End" at bounding box center [724, 650] width 78 height 39
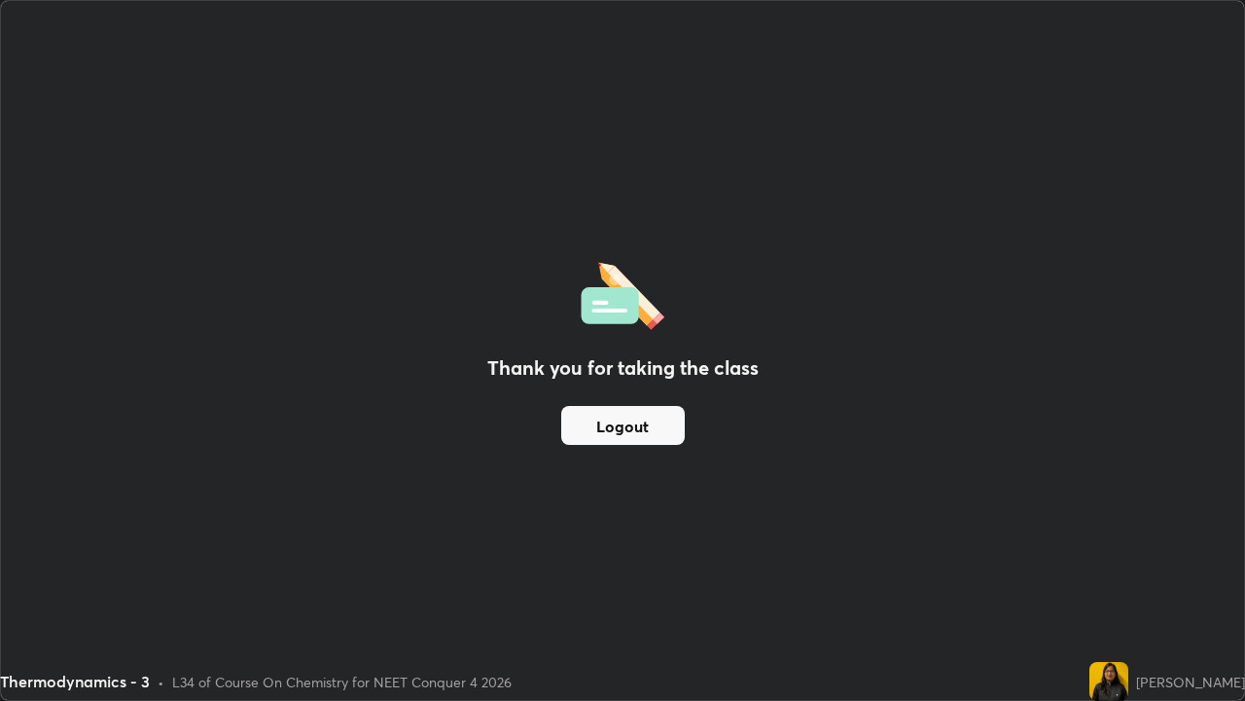
click at [595, 416] on button "Logout" at bounding box center [623, 425] width 124 height 39
click at [611, 409] on button "Logout" at bounding box center [623, 425] width 124 height 39
